Goal: Find specific page/section: Find specific page/section

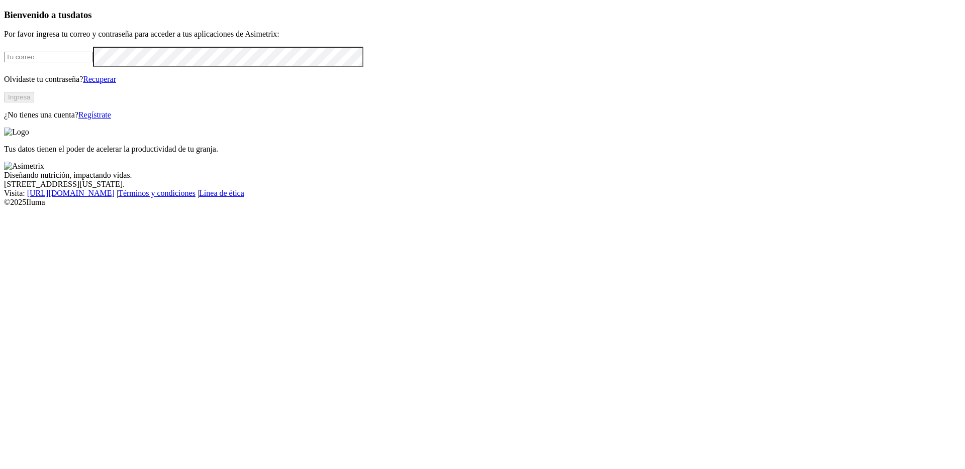
type input "[PERSON_NAME][EMAIL_ADDRESS][PERSON_NAME][DOMAIN_NAME]"
click at [34, 103] on button "Ingresa" at bounding box center [19, 97] width 30 height 11
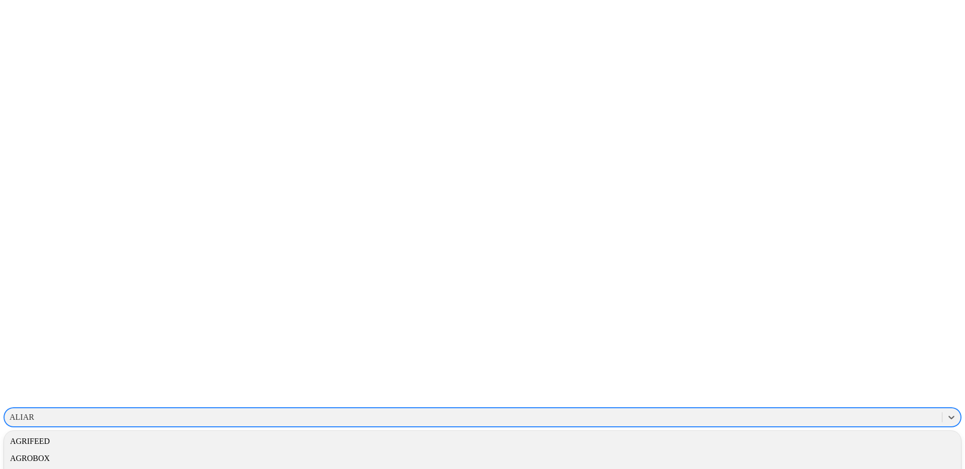
click at [34, 413] on div "ALIAR" at bounding box center [22, 417] width 25 height 9
click at [826, 359] on div "GM10027" at bounding box center [482, 367] width 957 height 17
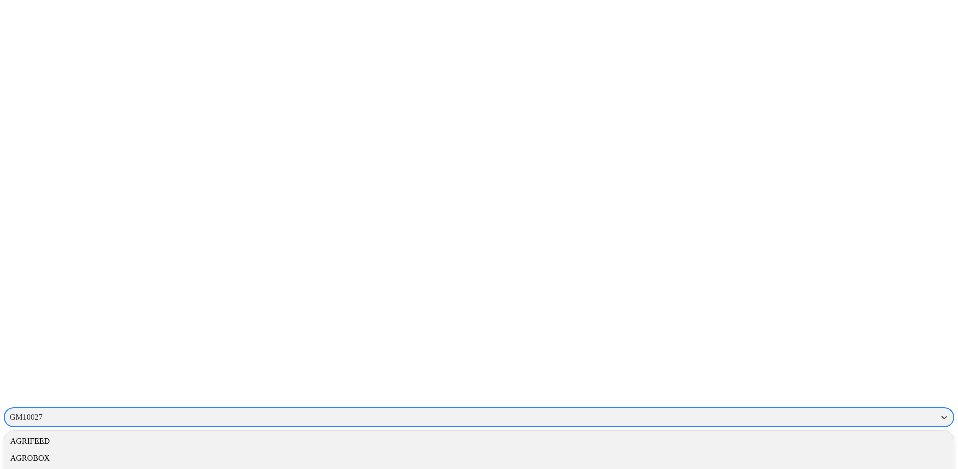
click at [43, 413] on div "GM10027" at bounding box center [26, 417] width 33 height 9
click at [806, 382] on div "GRUPONUTEC" at bounding box center [479, 390] width 950 height 17
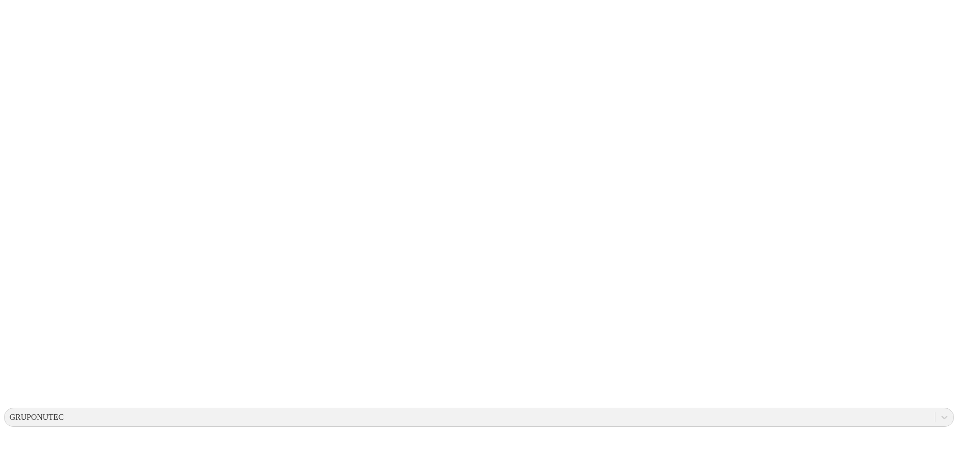
click at [811, 410] on div "GRUPONUTEC" at bounding box center [470, 417] width 930 height 15
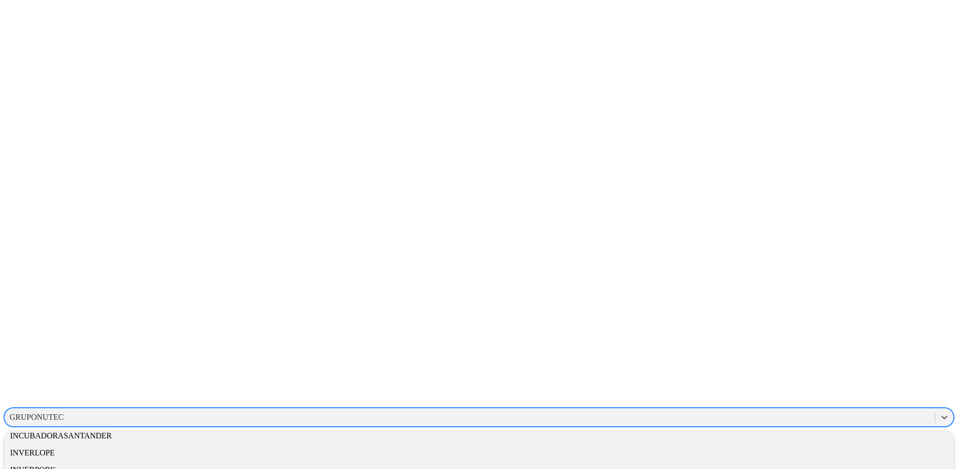
scroll to position [1020, 0]
click at [833, 285] on div "GM10027" at bounding box center [479, 293] width 950 height 17
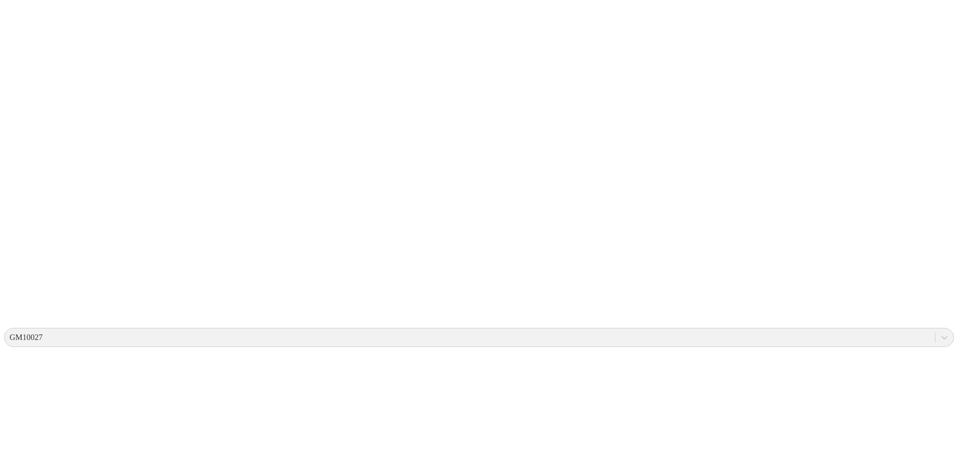
scroll to position [81, 0]
drag, startPoint x: 542, startPoint y: 375, endPoint x: 497, endPoint y: 376, distance: 45.2
drag, startPoint x: 504, startPoint y: 377, endPoint x: 482, endPoint y: 378, distance: 22.1
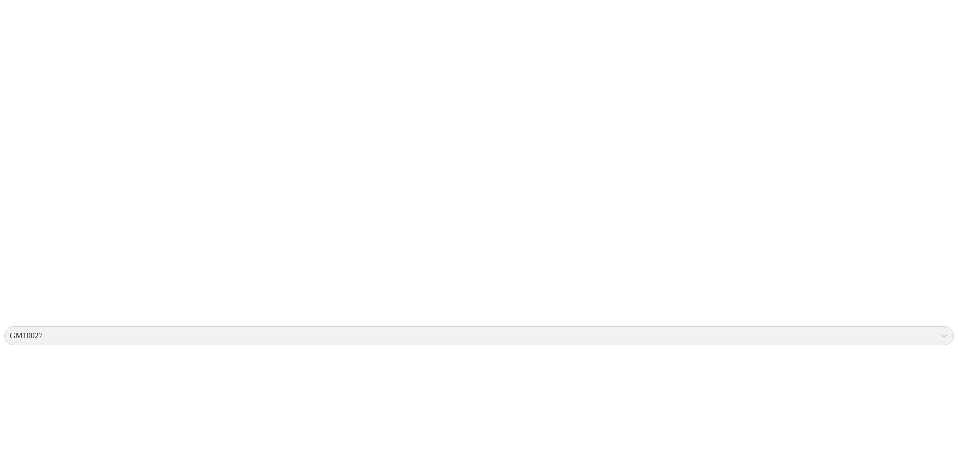
copy td "16-7-2"
